Goal: Task Accomplishment & Management: Manage account settings

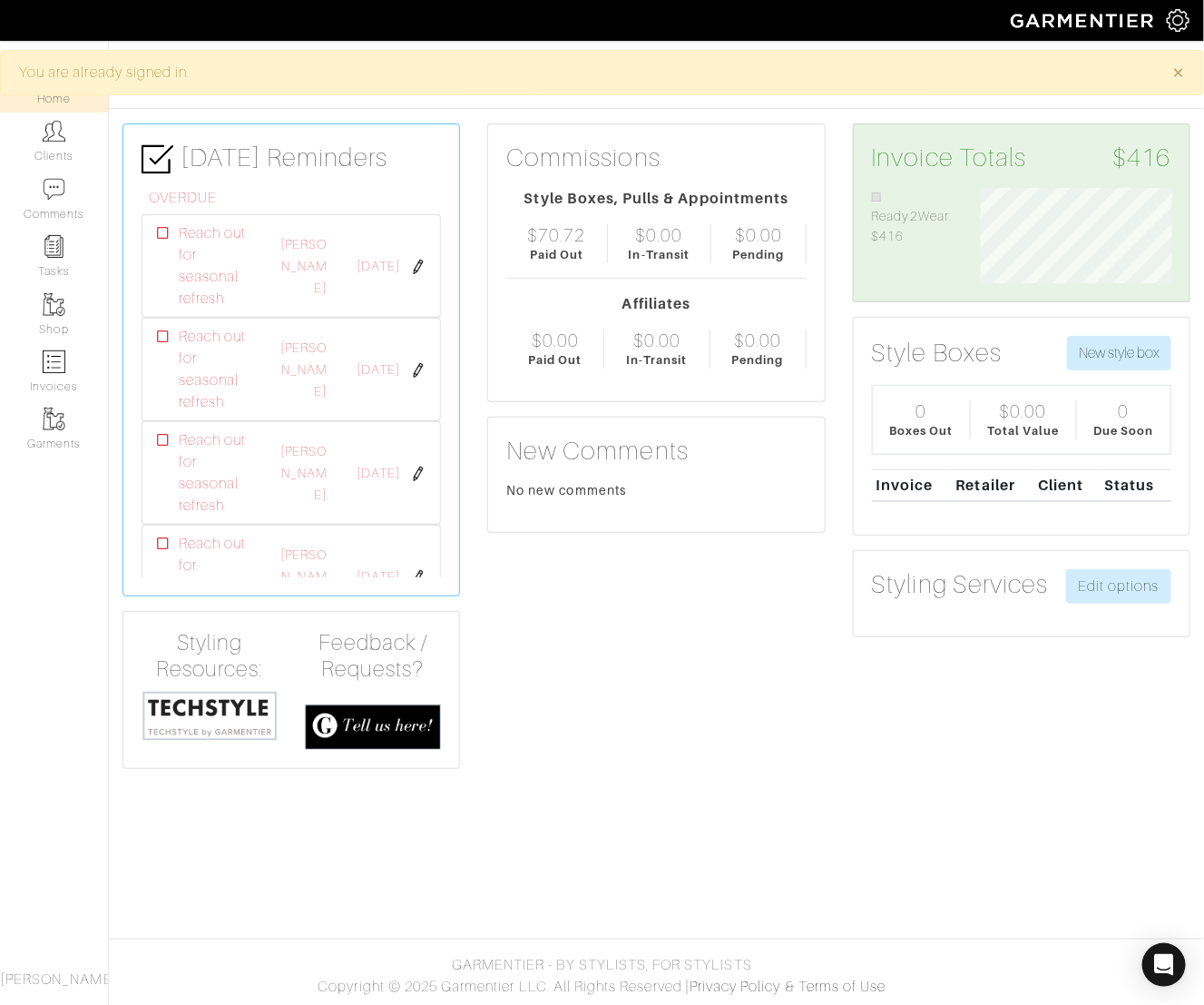
scroll to position [95, 219]
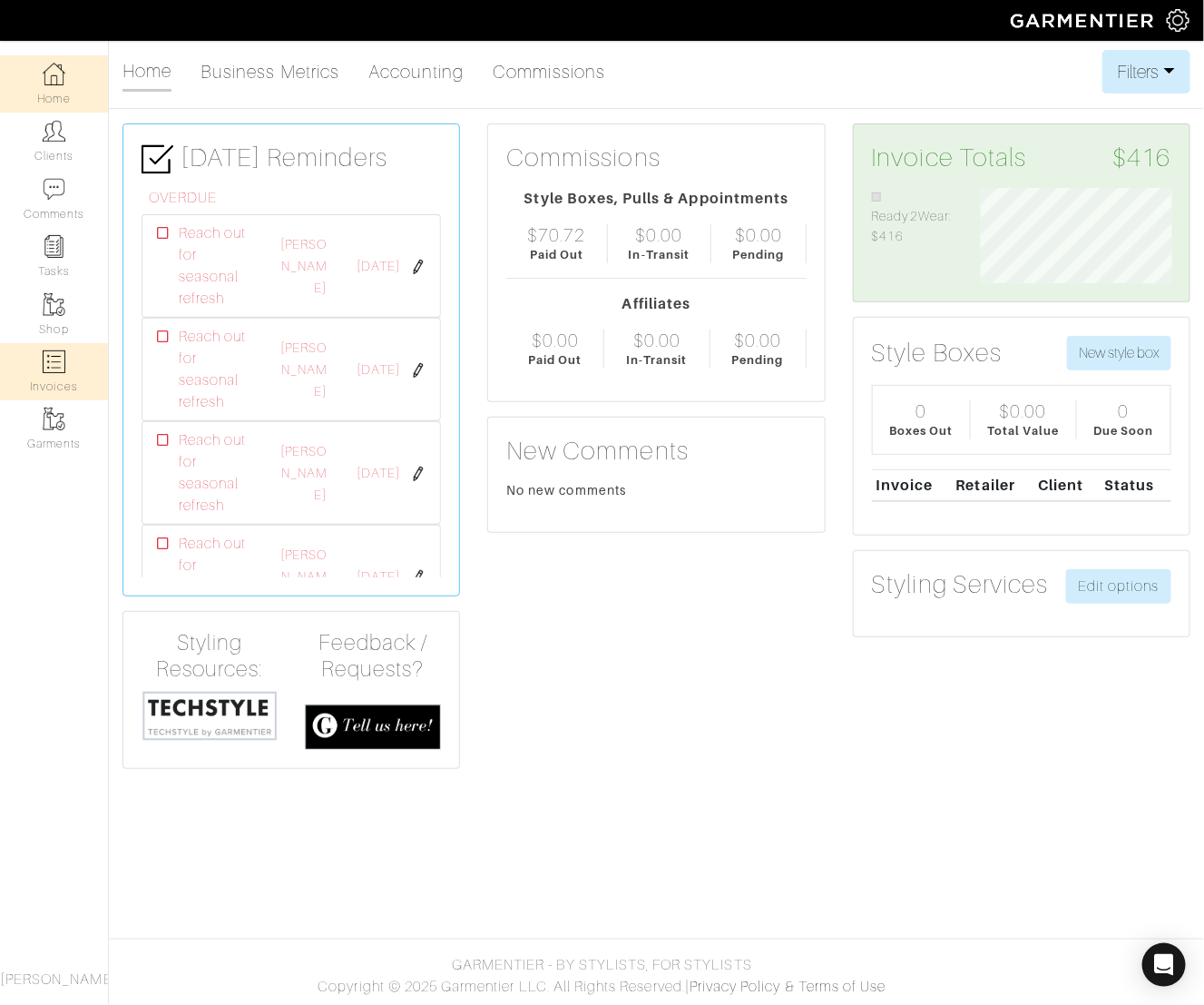
click at [55, 363] on img at bounding box center [54, 362] width 23 height 23
select select
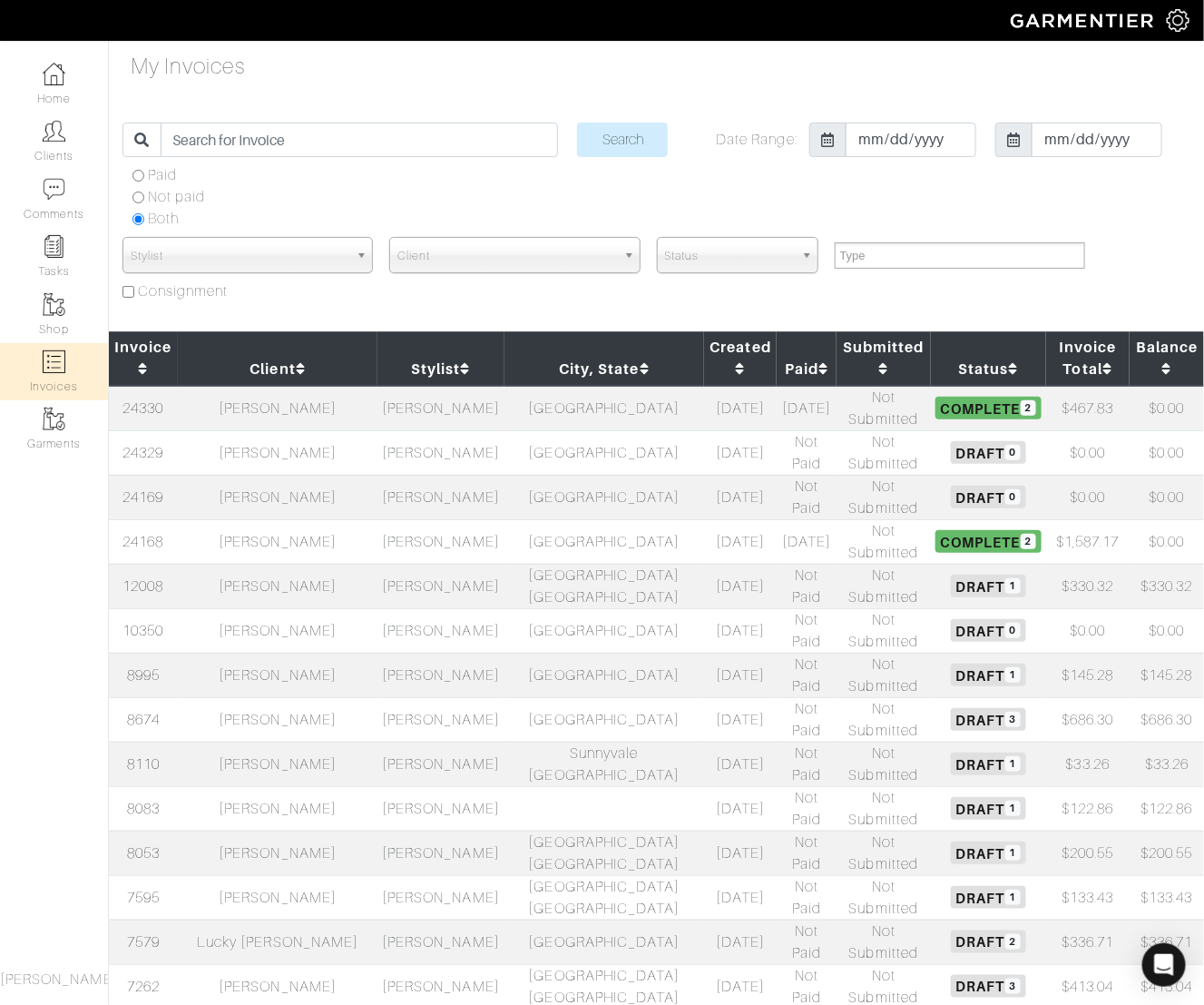
click at [313, 386] on td "[PERSON_NAME]" at bounding box center [277, 408] width 200 height 45
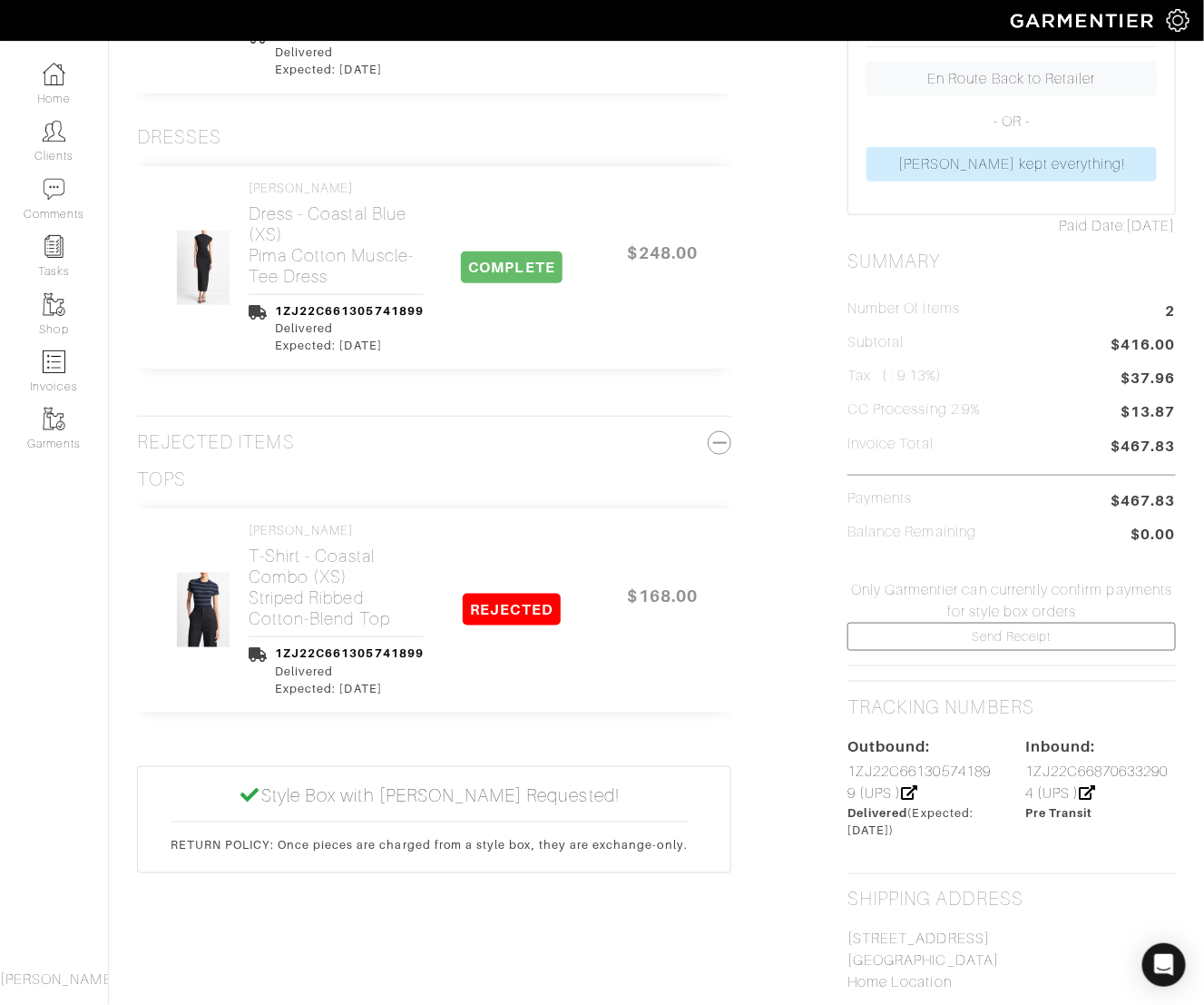
scroll to position [451, 0]
drag, startPoint x: 1099, startPoint y: 427, endPoint x: 1185, endPoint y: 428, distance: 86.0
click at [1186, 428] on div "Style Box Actions View Tracking Ready to Charge? Due ([DATE]) The Garmentier Te…" at bounding box center [1011, 576] width 356 height 1456
drag, startPoint x: 1180, startPoint y: 432, endPoint x: 1079, endPoint y: 432, distance: 101.0
click at [1079, 432] on div "Style Box Actions View Tracking Ready to Charge? Due ([DATE]) The Garmentier Te…" at bounding box center [1011, 576] width 356 height 1456
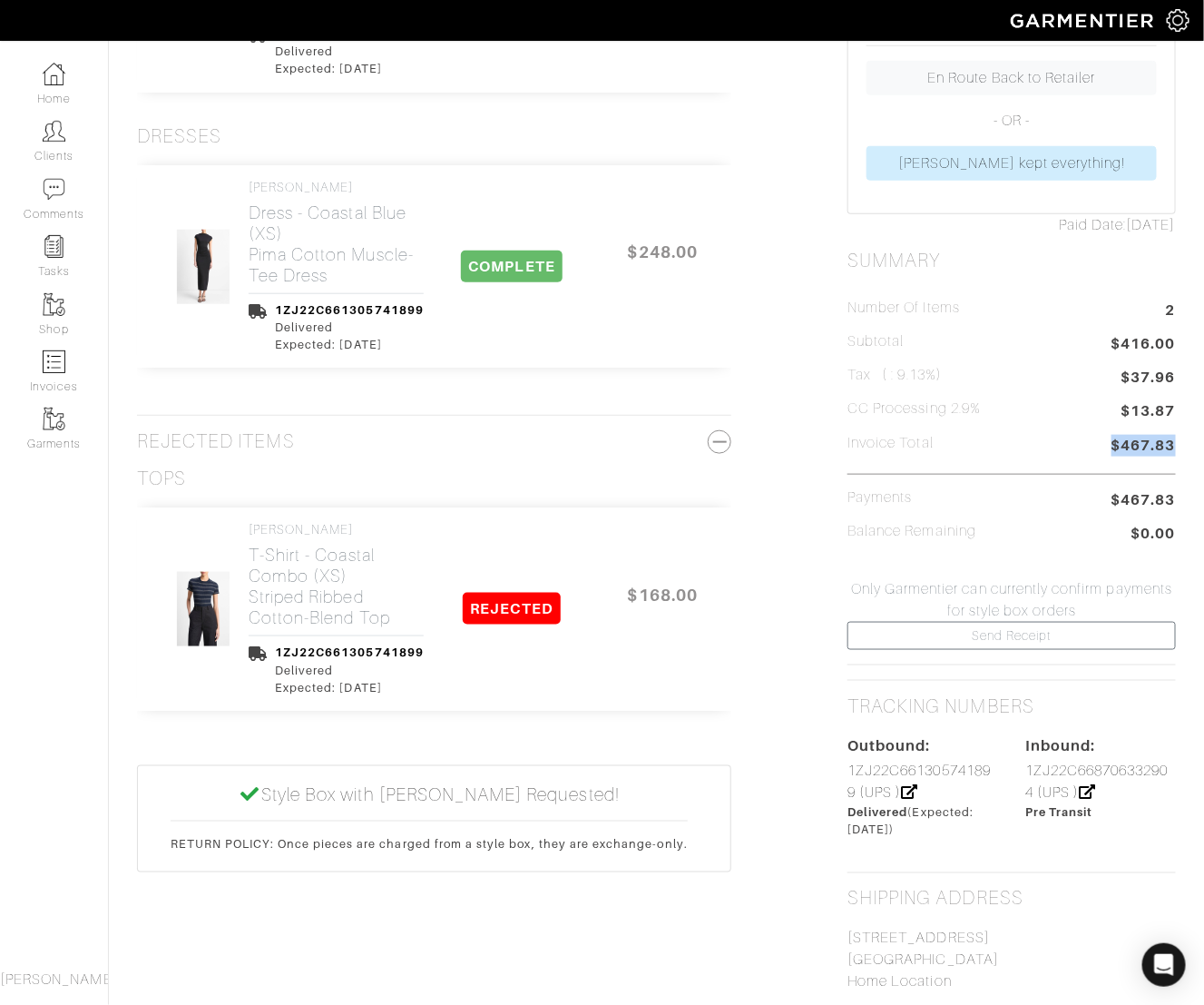
copy span "$467.83"
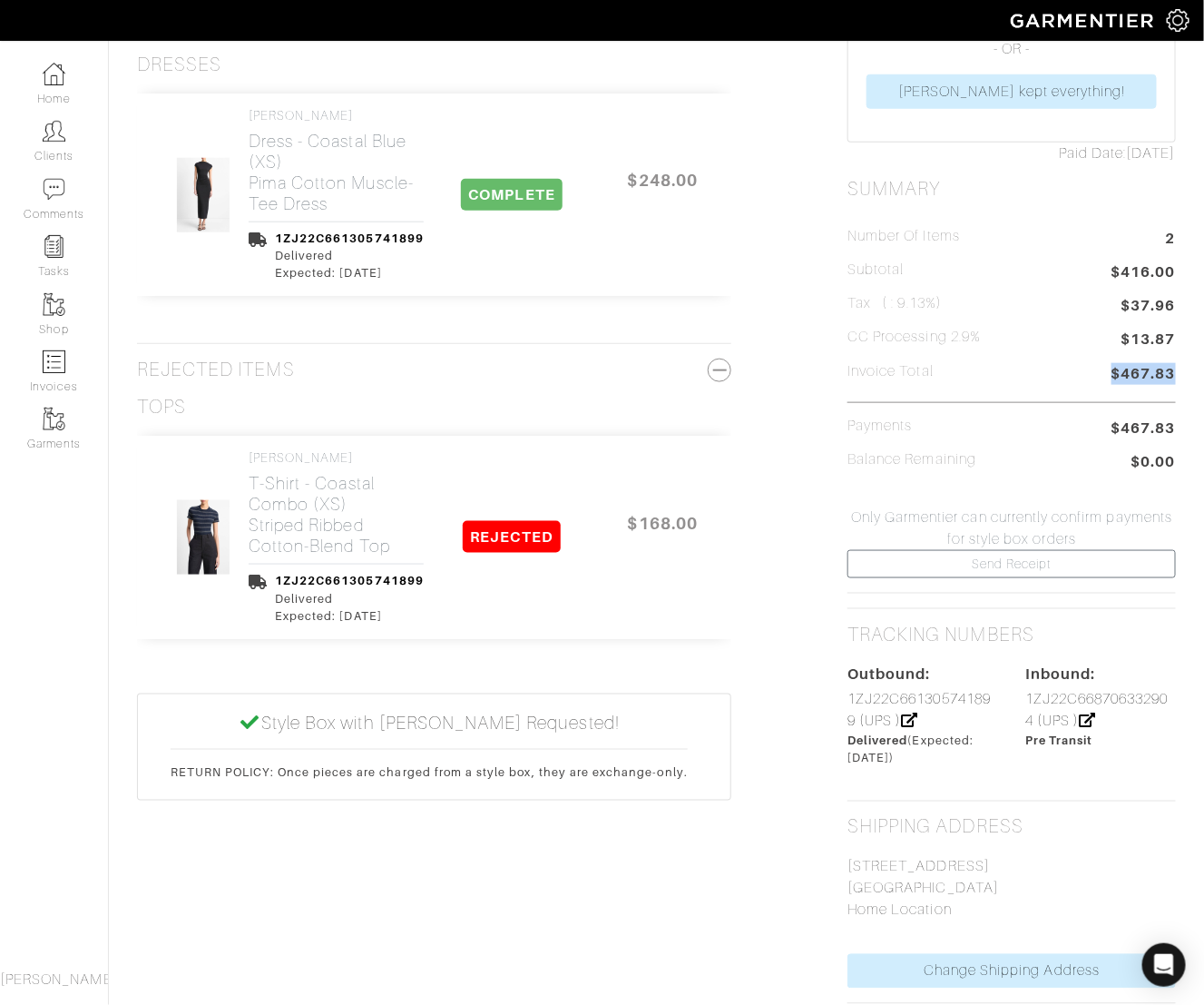
scroll to position [532, 0]
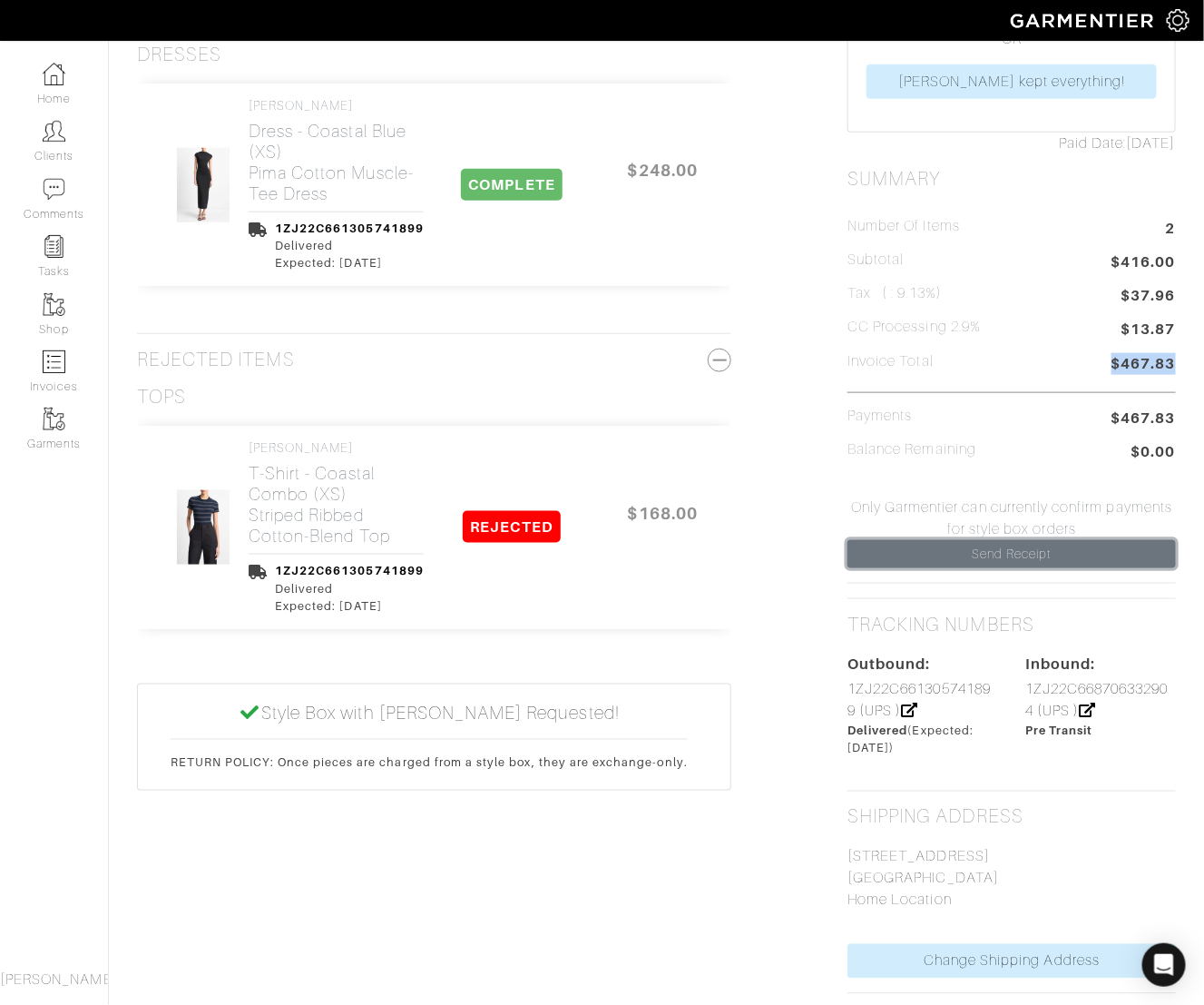
click at [993, 540] on link "Send Receipt" at bounding box center [1011, 553] width 329 height 28
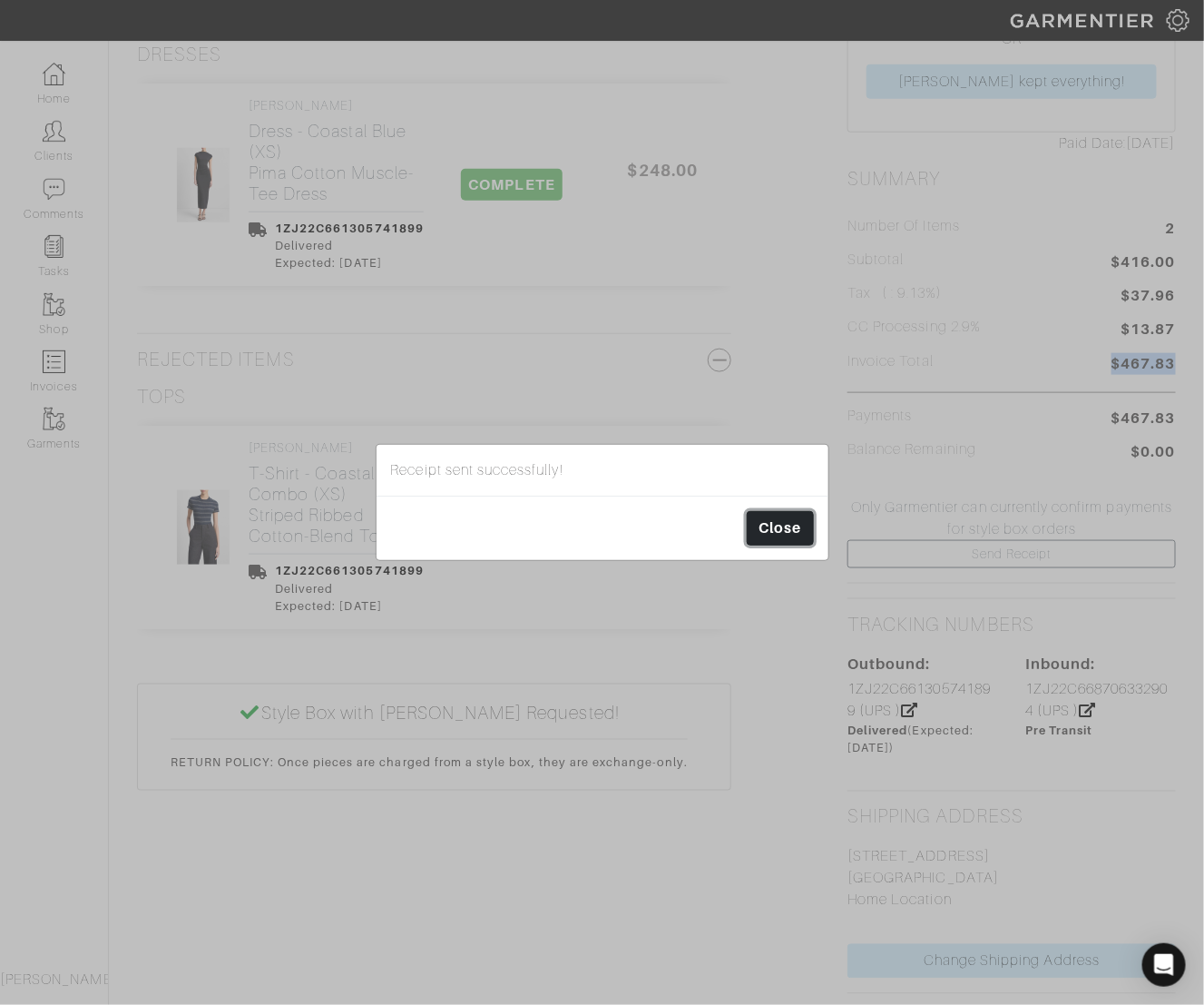
click at [787, 532] on link "Close" at bounding box center [779, 528] width 66 height 35
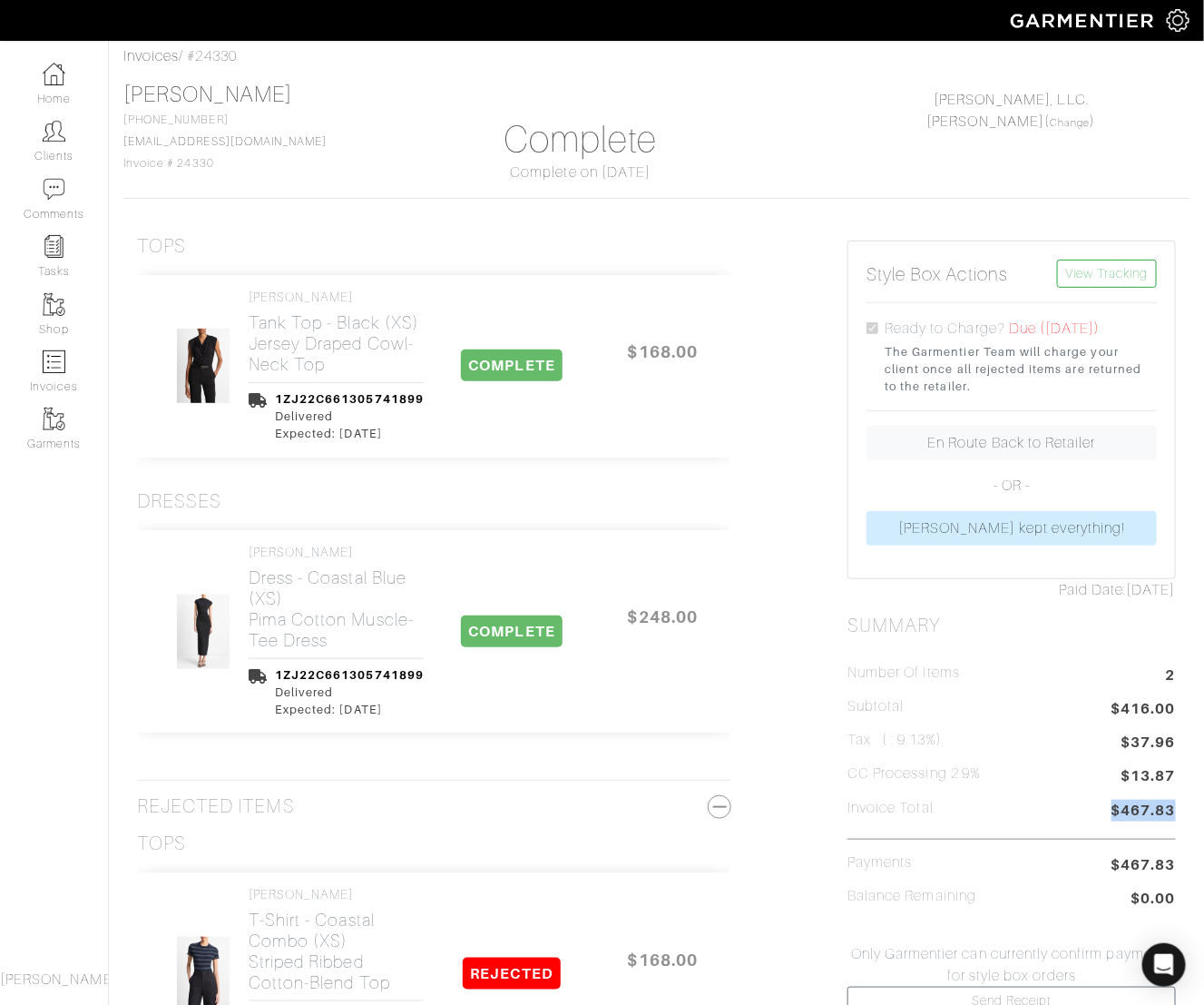
scroll to position [0, 0]
